Goal: Entertainment & Leisure: Consume media (video, audio)

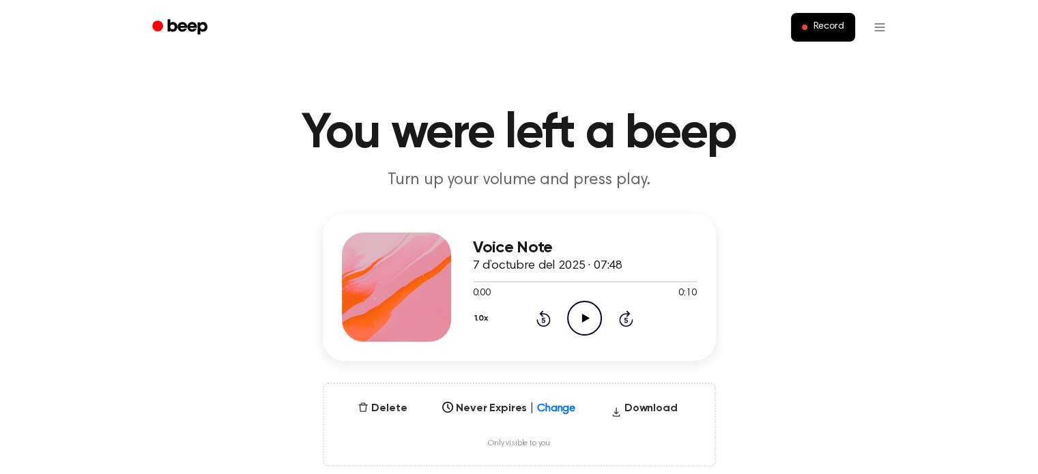
click at [582, 319] on icon at bounding box center [586, 318] width 8 height 9
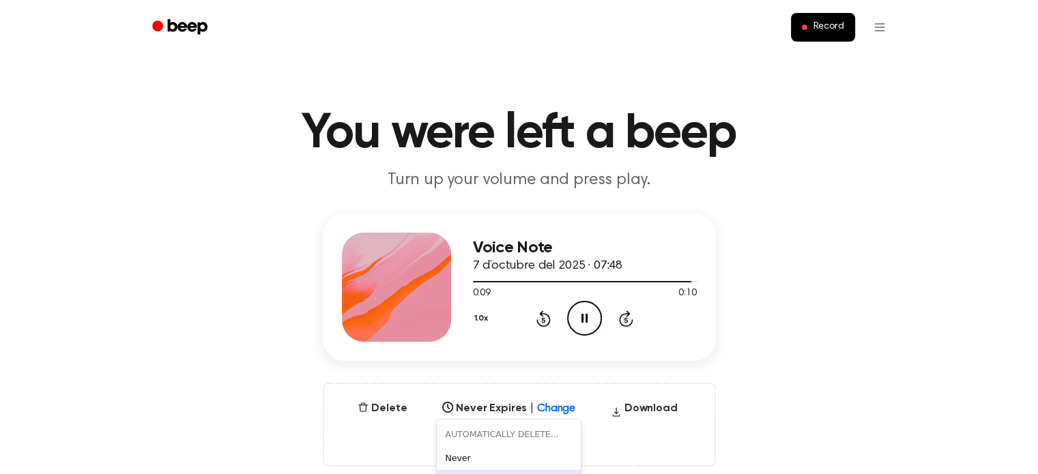
click at [548, 406] on div "6 results available. Use Up and Down to choose options, press Enter to select t…" at bounding box center [509, 404] width 144 height 19
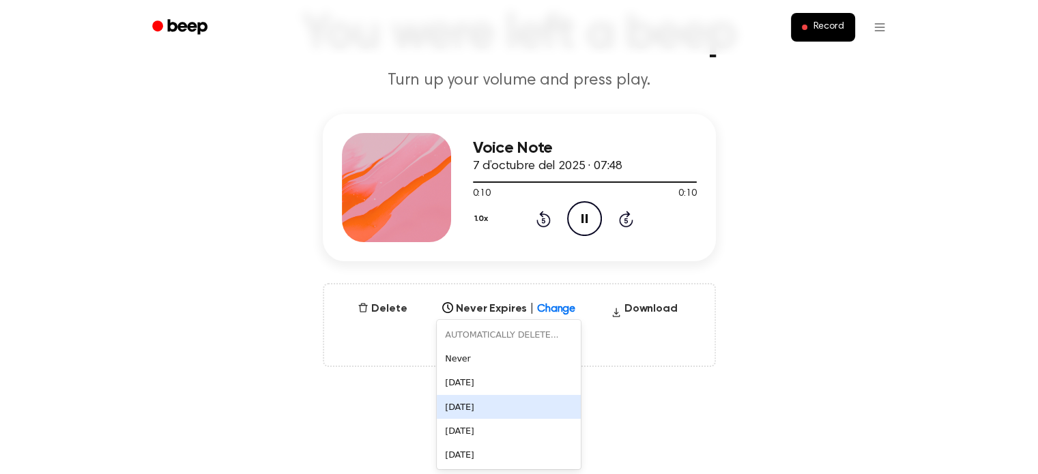
scroll to position [100, 0]
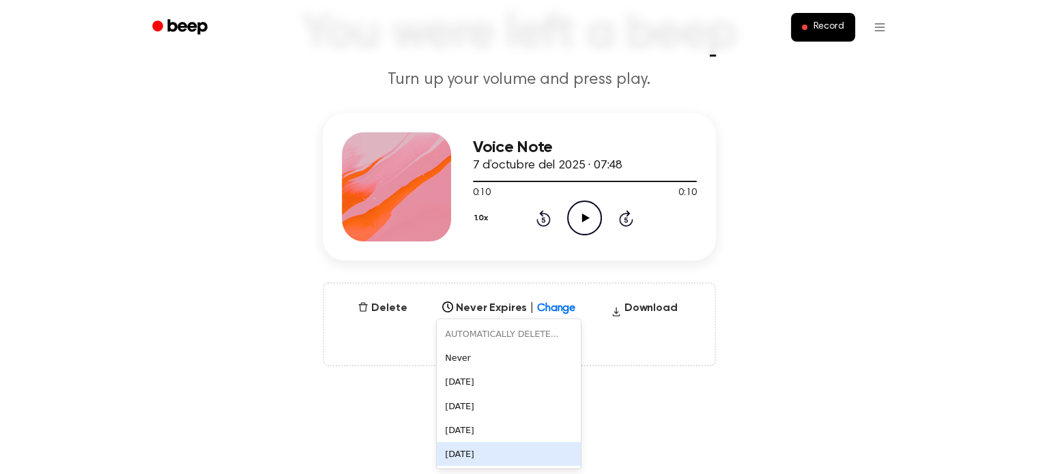
click at [508, 452] on div "In 1 Year" at bounding box center [509, 454] width 144 height 24
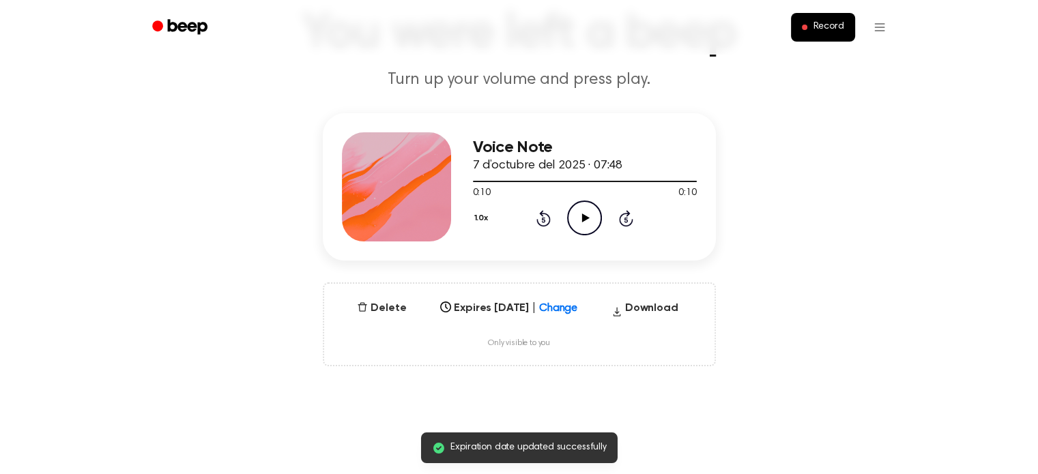
click at [613, 403] on main "You were left a beep Turn up your volume and press play. Expiration date update…" at bounding box center [519, 341] width 1038 height 883
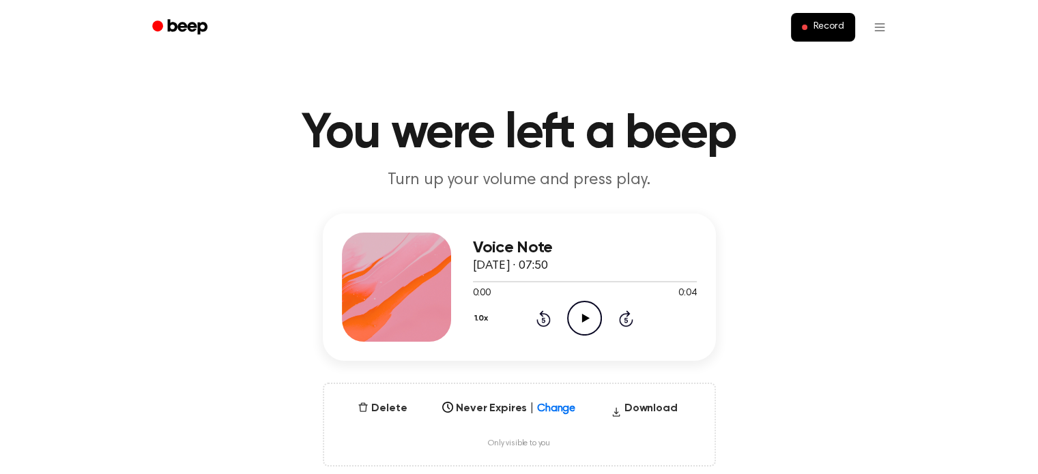
click at [579, 317] on icon "Play Audio" at bounding box center [584, 318] width 35 height 35
click at [576, 315] on icon "Play Audio" at bounding box center [584, 318] width 35 height 35
click at [583, 309] on icon "Play Audio" at bounding box center [584, 318] width 35 height 35
